Goal: Information Seeking & Learning: Learn about a topic

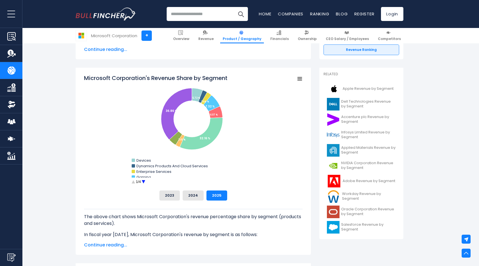
scroll to position [128, 0]
click at [142, 183] on circle "Microsoft Corporation's Revenue Share by Segment" at bounding box center [143, 182] width 9 height 9
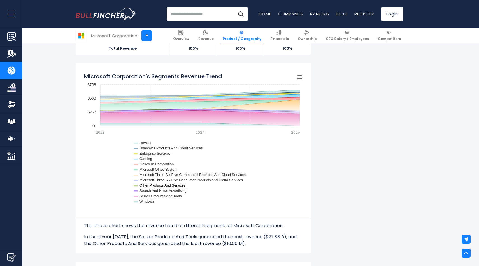
scroll to position [553, 0]
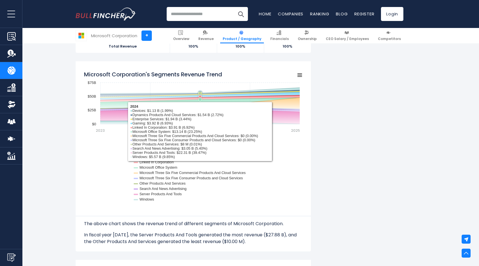
drag, startPoint x: 199, startPoint y: 108, endPoint x: 196, endPoint y: 98, distance: 10.4
click at [196, 98] on g "Microsoft Corporation's Segments Revenue Trend" at bounding box center [199, 106] width 199 height 36
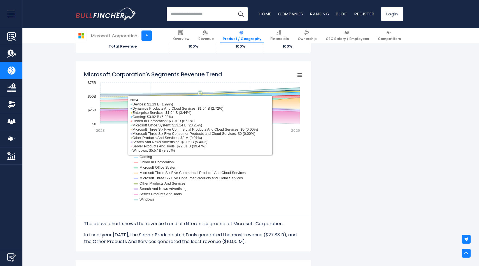
click at [201, 90] on icon "Microsoft Corporation's Segments Revenue Trend" at bounding box center [199, 91] width 199 height 6
click at [201, 91] on icon "Microsoft Corporation's Segments Revenue Trend" at bounding box center [200, 94] width 6 height 6
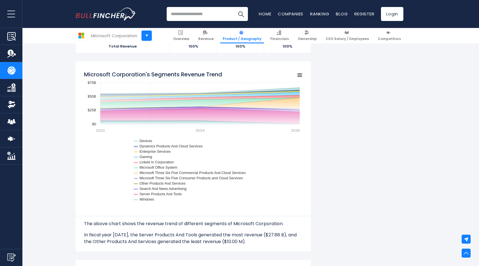
click at [276, 179] on rect "Microsoft Corporation's Segments Revenue Trend" at bounding box center [193, 138] width 218 height 140
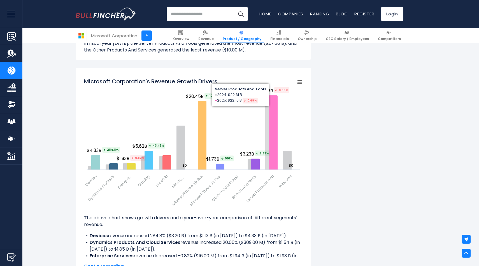
scroll to position [745, 0]
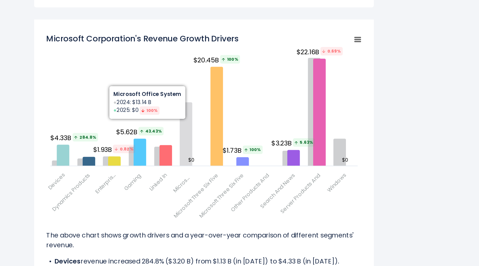
click at [184, 137] on icon "Microsoft Corporation's Revenue Growth Drivers" at bounding box center [180, 147] width 9 height 44
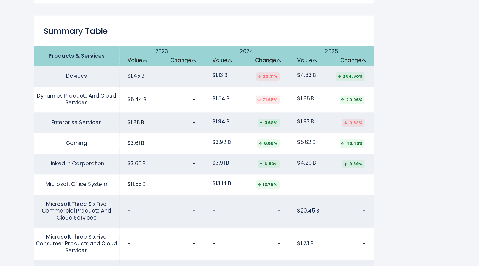
scroll to position [937, 0]
